Goal: Check status

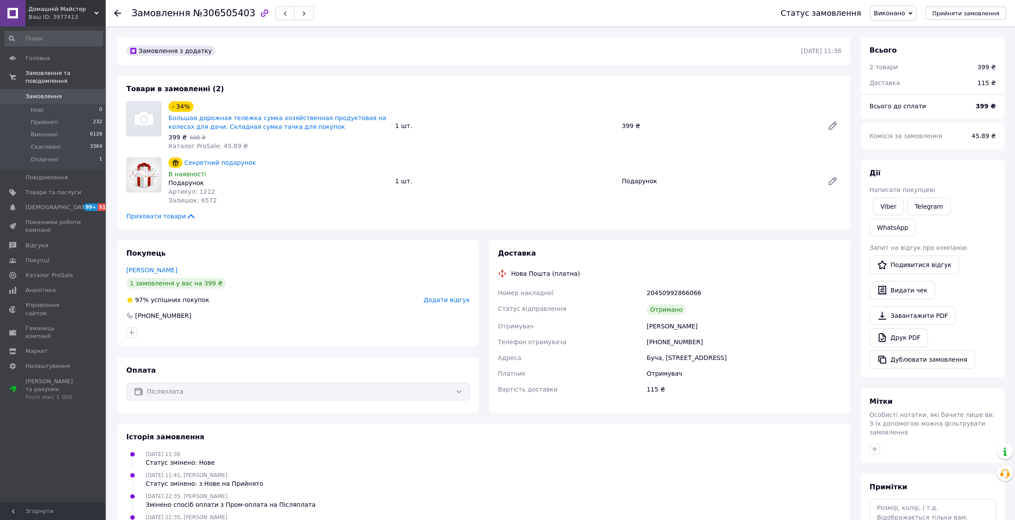
click at [68, 93] on span "Замовлення" at bounding box center [53, 97] width 56 height 8
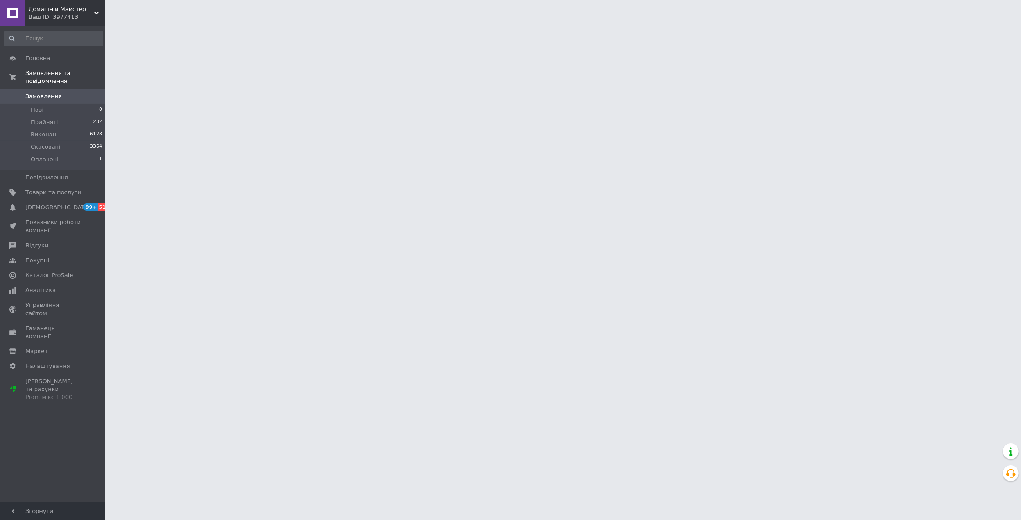
click at [79, 22] on div "Домашній Майстер Ваш ID: 3977413" at bounding box center [65, 13] width 80 height 26
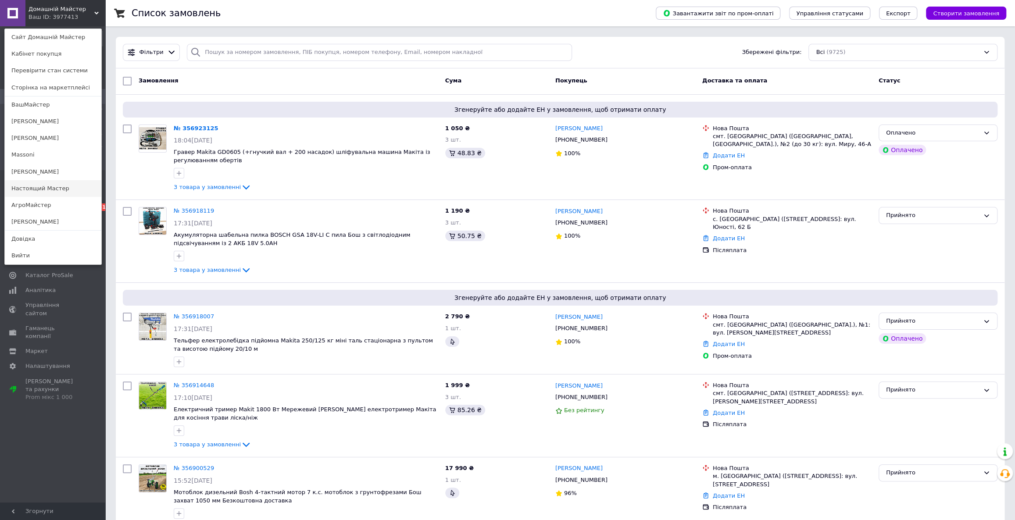
click at [31, 183] on link "Настоящий Мастер" at bounding box center [53, 188] width 97 height 17
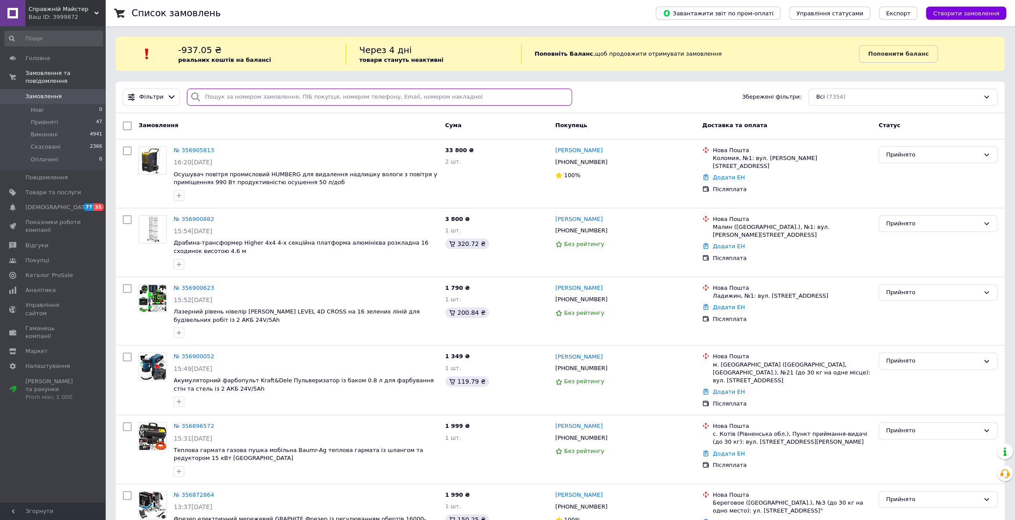
click at [540, 101] on input "search" at bounding box center [379, 97] width 385 height 17
